Goal: Transaction & Acquisition: Download file/media

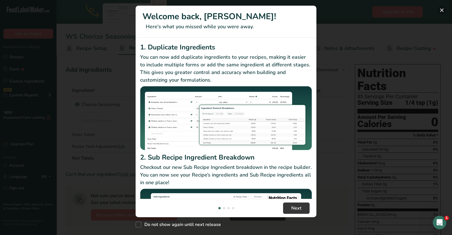
click at [444, 11] on button "New Features" at bounding box center [442, 10] width 9 height 9
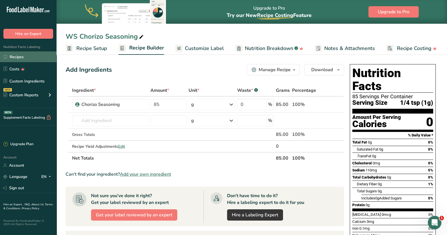
click at [18, 54] on link "Recipes" at bounding box center [28, 56] width 57 height 11
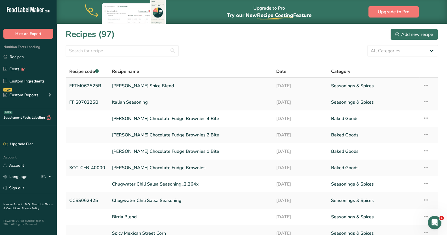
click at [293, 83] on link "[DATE]" at bounding box center [300, 86] width 48 height 12
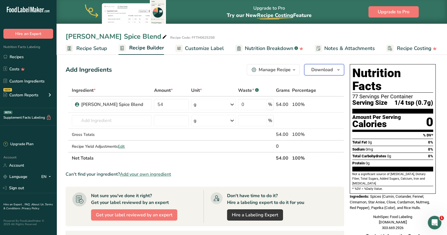
click at [338, 69] on icon "button" at bounding box center [338, 69] width 5 height 7
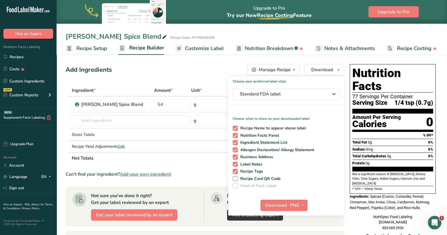
click at [233, 127] on span at bounding box center [235, 128] width 5 height 5
click at [233, 127] on input "Recipe Name to appear above label" at bounding box center [235, 128] width 4 height 4
checkbox input "false"
click at [234, 151] on span at bounding box center [235, 150] width 5 height 5
click at [234, 151] on input "Allergen Declaration/ Allergy Statement" at bounding box center [235, 150] width 4 height 4
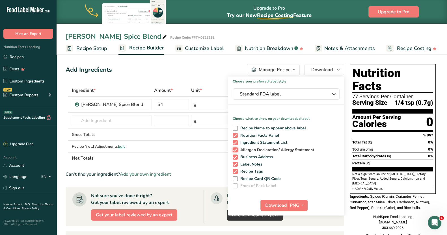
checkbox input "false"
click at [235, 157] on span at bounding box center [235, 157] width 5 height 5
click at [235, 157] on input "Business Address" at bounding box center [235, 157] width 4 height 4
checkbox input "false"
click at [234, 164] on span at bounding box center [235, 164] width 5 height 5
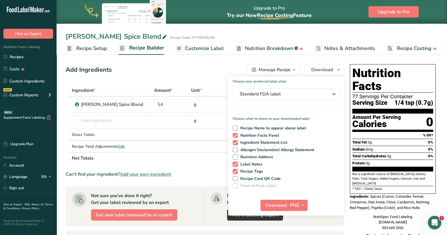
click at [234, 164] on input "Label Notes" at bounding box center [235, 165] width 4 height 4
checkbox input "false"
click at [235, 171] on span at bounding box center [235, 171] width 5 height 5
click at [235, 171] on input "Recipe Tags" at bounding box center [235, 172] width 4 height 4
checkbox input "false"
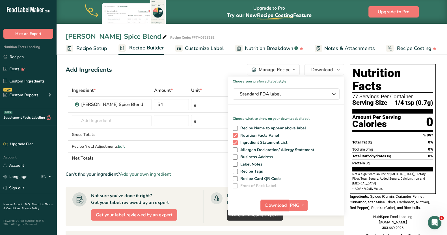
click at [279, 204] on span "Download" at bounding box center [275, 205] width 21 height 7
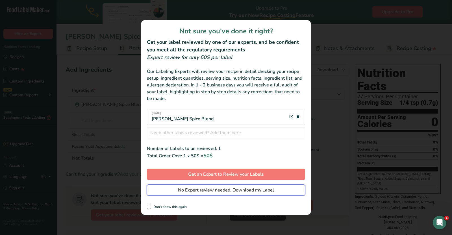
click at [165, 193] on button "No Expert review needed. Download my Label" at bounding box center [226, 190] width 158 height 11
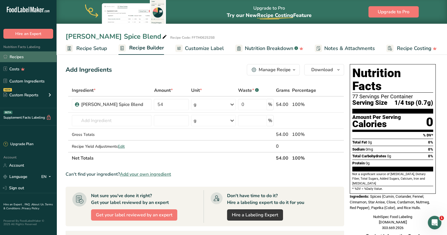
click at [10, 56] on link "Recipes" at bounding box center [28, 56] width 57 height 11
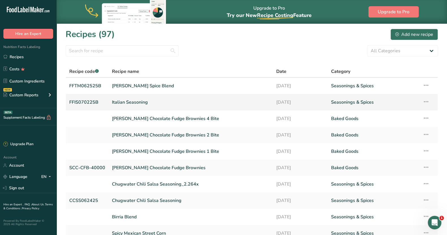
click at [141, 102] on link "Italian Seasoning" at bounding box center [191, 102] width 158 height 12
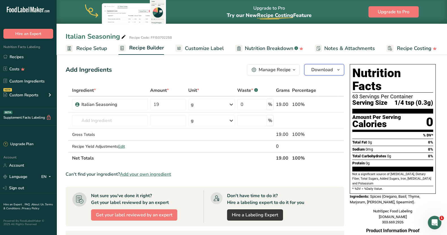
click at [340, 70] on icon "button" at bounding box center [338, 69] width 5 height 7
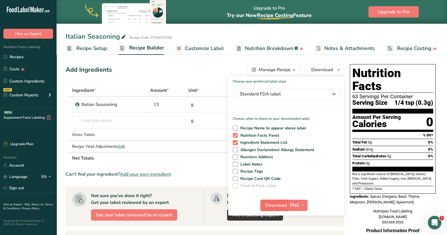
click at [278, 206] on span "Download" at bounding box center [275, 205] width 21 height 7
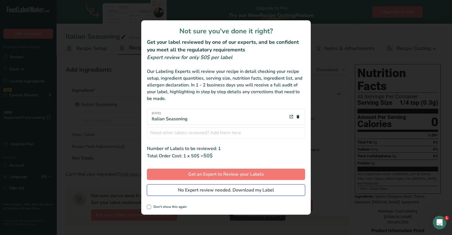
click at [209, 189] on span "No Expert review needed. Download my Label" at bounding box center [226, 190] width 96 height 7
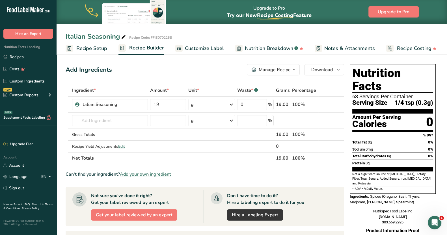
click at [204, 47] on span "Customize Label" at bounding box center [204, 49] width 39 height 8
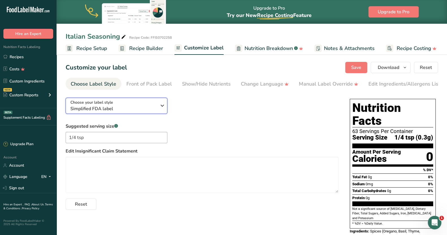
click at [163, 108] on icon "button" at bounding box center [162, 106] width 7 height 10
